Goal: Find specific page/section: Find specific page/section

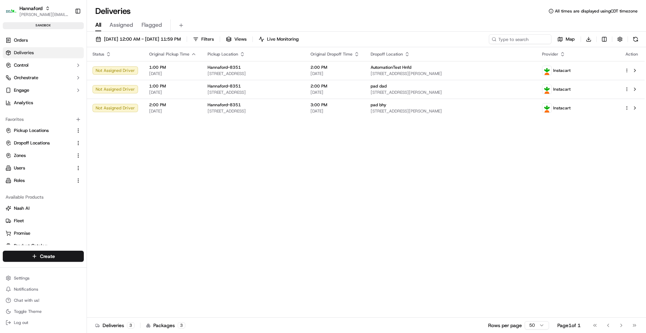
click at [476, 253] on div "Status Original Pickup Time Pickup Location Original Dropoff Time Dropoff Locat…" at bounding box center [366, 182] width 558 height 271
click at [33, 158] on button "Zones" at bounding box center [43, 155] width 81 height 11
click at [612, 227] on div "Status Original Pickup Time Pickup Location Original Dropoff Time Dropoff Locat…" at bounding box center [366, 182] width 558 height 271
click at [504, 223] on div "Status Original Pickup Time Pickup Location Original Dropoff Time Dropoff Locat…" at bounding box center [366, 182] width 558 height 271
click at [557, 193] on div "Status Original Pickup Time Pickup Location Original Dropoff Time Dropoff Locat…" at bounding box center [366, 182] width 558 height 271
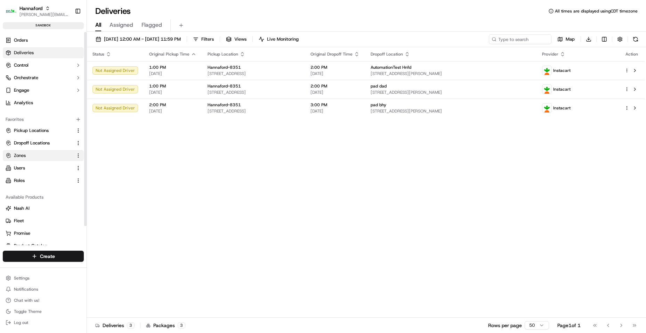
click at [37, 160] on button "Zones" at bounding box center [43, 155] width 81 height 11
click at [24, 159] on span "Zones" at bounding box center [20, 156] width 12 height 6
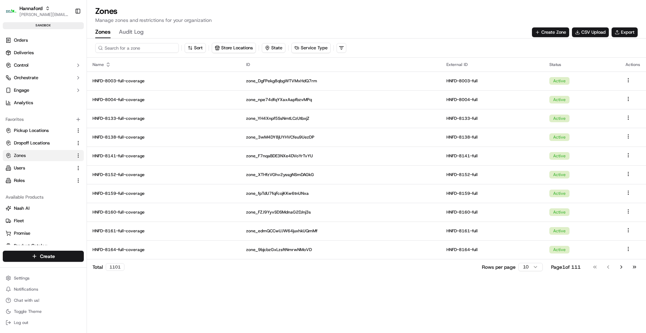
click at [141, 48] on input at bounding box center [136, 48] width 83 height 10
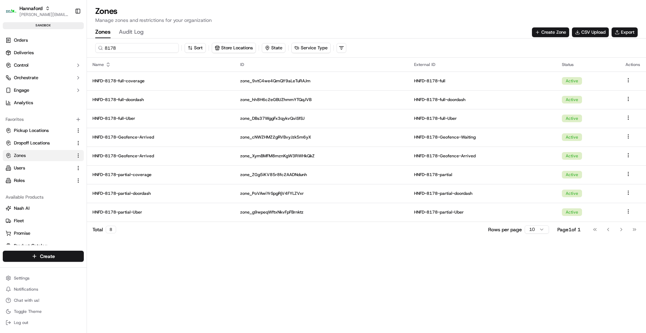
click at [141, 48] on input "8178" at bounding box center [136, 48] width 83 height 10
click at [202, 318] on div "8180 Sort Store Locations State Service Type Name ID External ID Status Actions…" at bounding box center [366, 186] width 559 height 295
click at [121, 48] on input "8180" at bounding box center [136, 48] width 83 height 10
type input "8183"
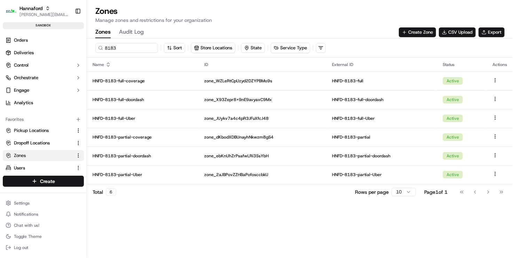
click at [345, 24] on div "Zones Manage zones and restrictions for your organization Zones Audit Log Creat…" at bounding box center [300, 22] width 426 height 33
